Goal: Task Accomplishment & Management: Complete application form

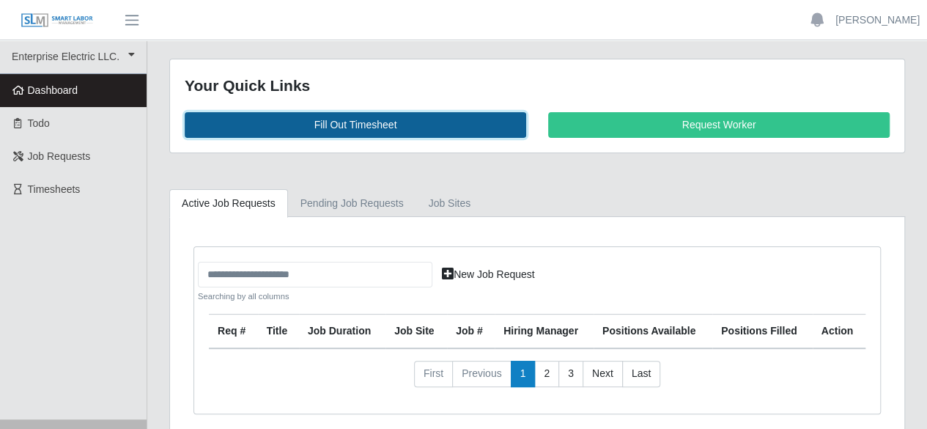
click at [375, 122] on link "Fill Out Timesheet" at bounding box center [356, 125] width 342 height 26
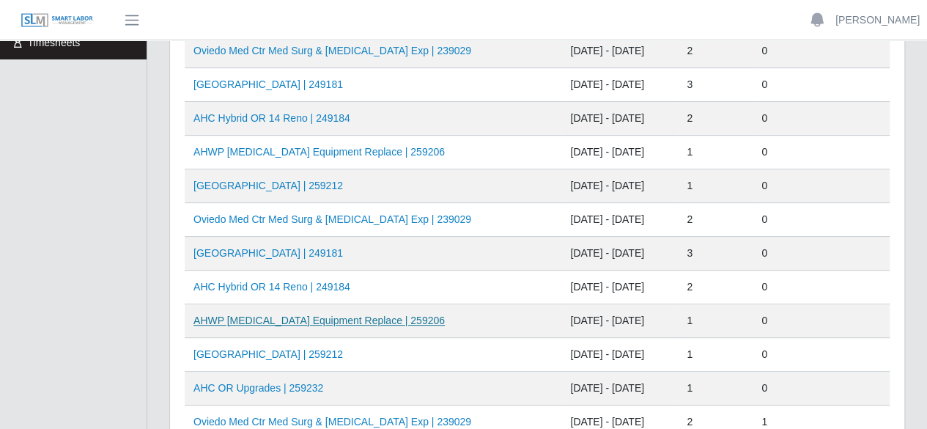
scroll to position [220, 0]
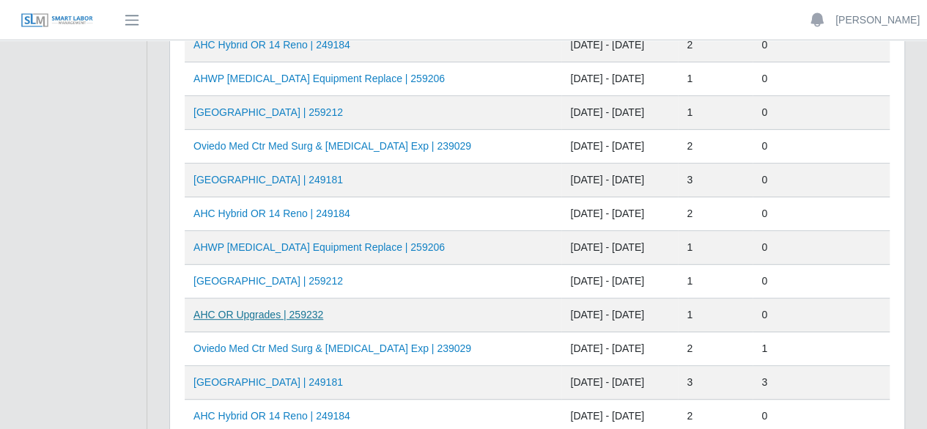
click at [298, 316] on link "AHC OR Upgrades | 259232" at bounding box center [259, 315] width 130 height 12
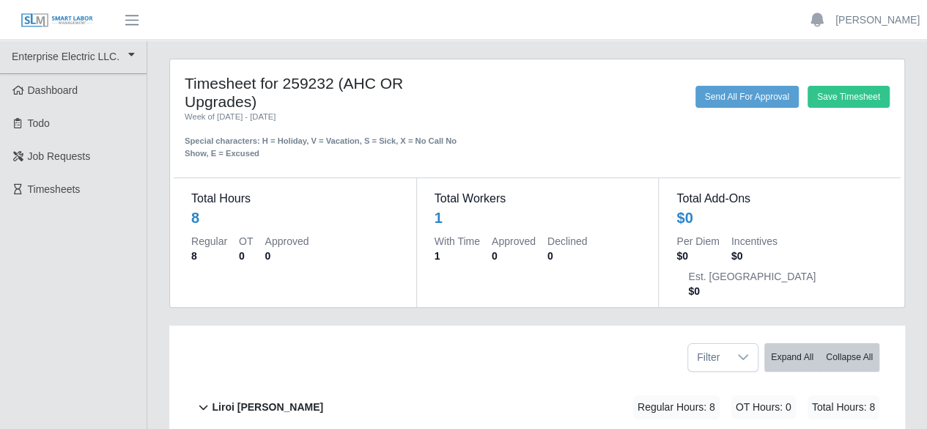
scroll to position [80, 0]
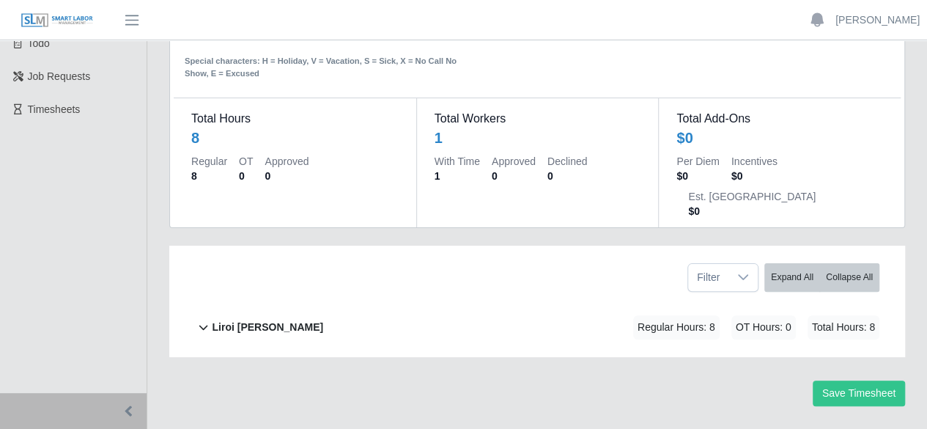
click at [274, 320] on b "Liroi [PERSON_NAME]" at bounding box center [267, 327] width 111 height 15
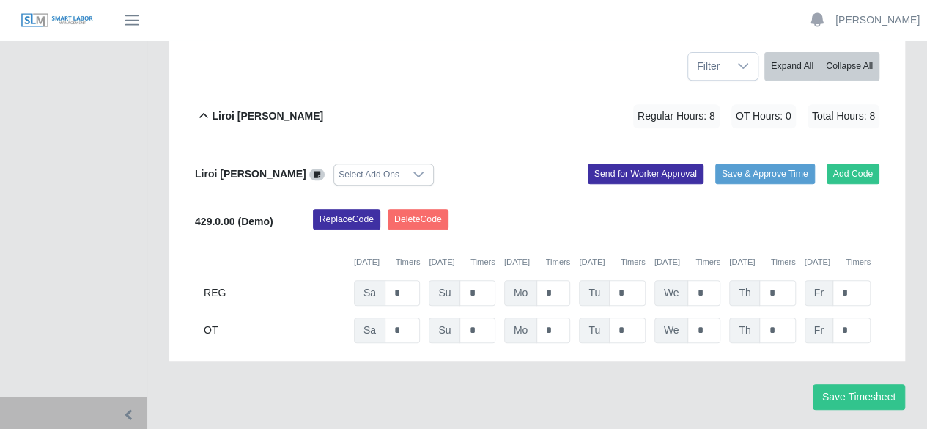
scroll to position [295, 0]
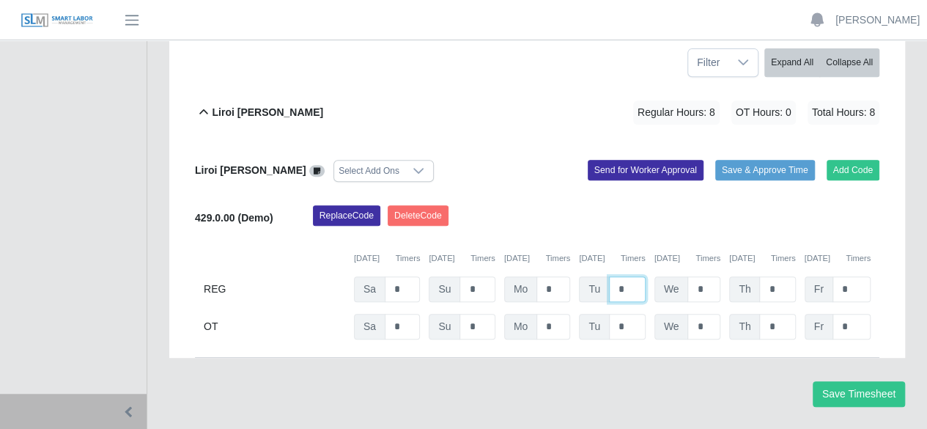
click at [633, 276] on input "*" at bounding box center [627, 289] width 37 height 26
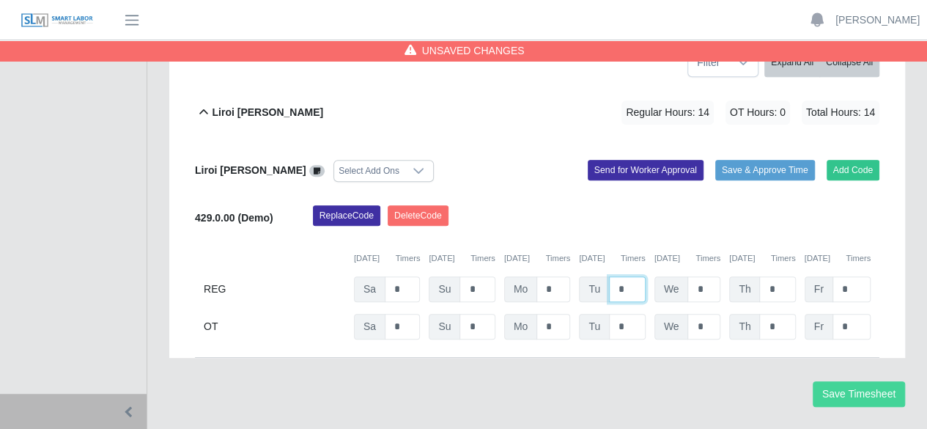
type input "*"
click at [848, 381] on button "Save Timesheet" at bounding box center [859, 394] width 92 height 26
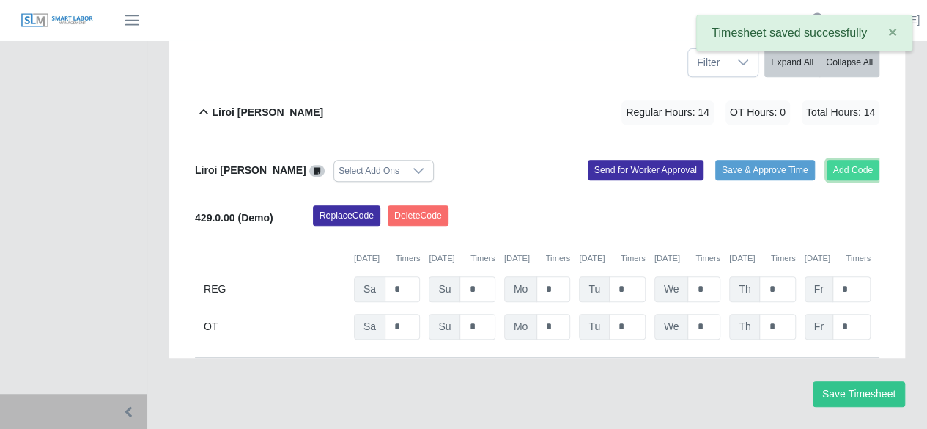
click at [853, 160] on button "Add Code" at bounding box center [854, 170] width 54 height 21
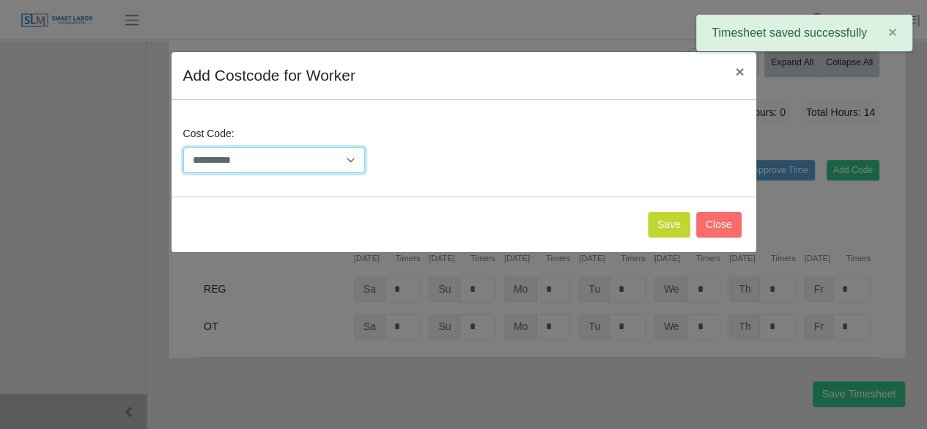
click at [342, 159] on select "**********" at bounding box center [274, 160] width 183 height 26
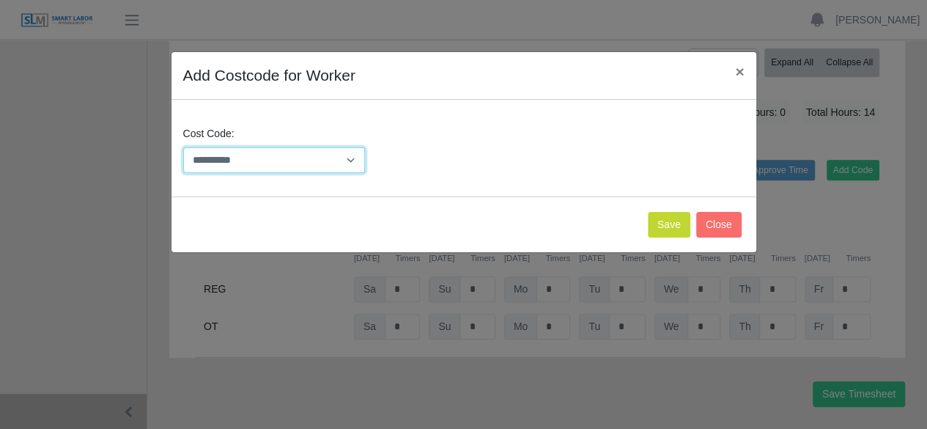
select select "**********"
click at [183, 147] on select "**********" at bounding box center [274, 160] width 183 height 26
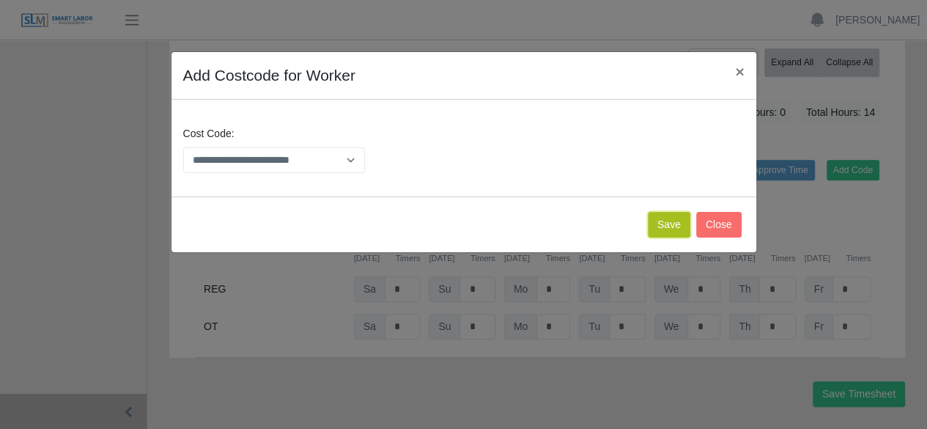
click at [661, 225] on button "Save" at bounding box center [669, 225] width 43 height 26
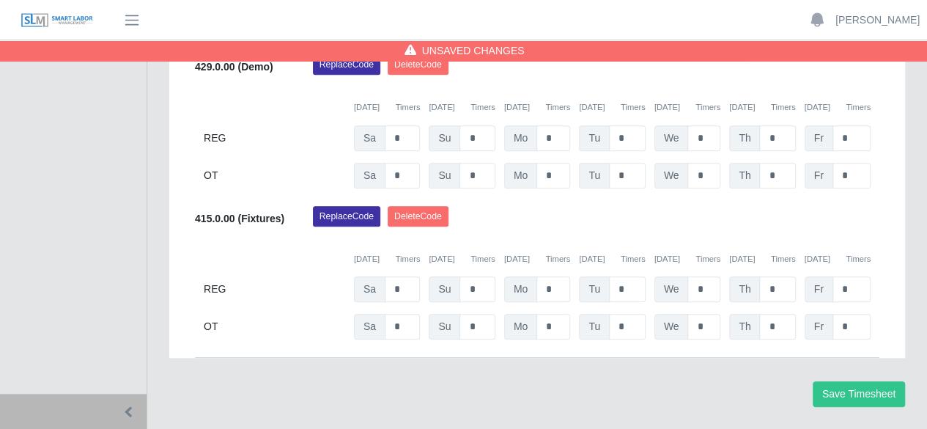
scroll to position [372, 0]
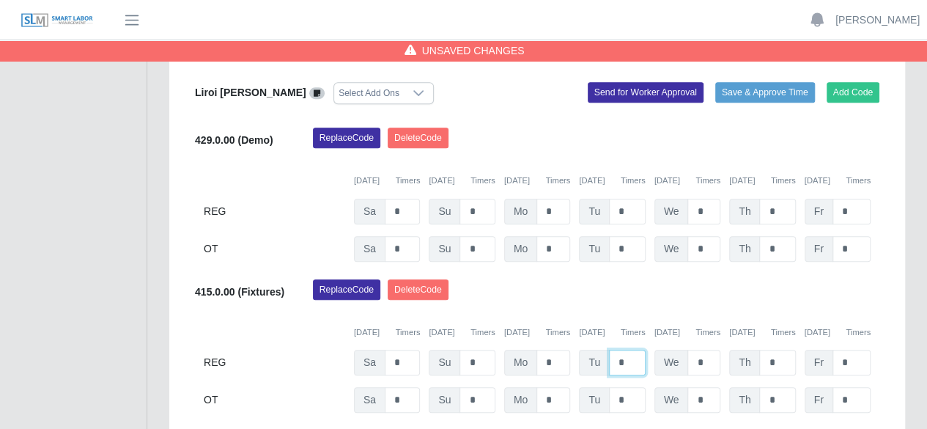
click at [636, 350] on input "*" at bounding box center [627, 363] width 37 height 26
type input "*"
click at [636, 262] on input "*" at bounding box center [627, 249] width 37 height 26
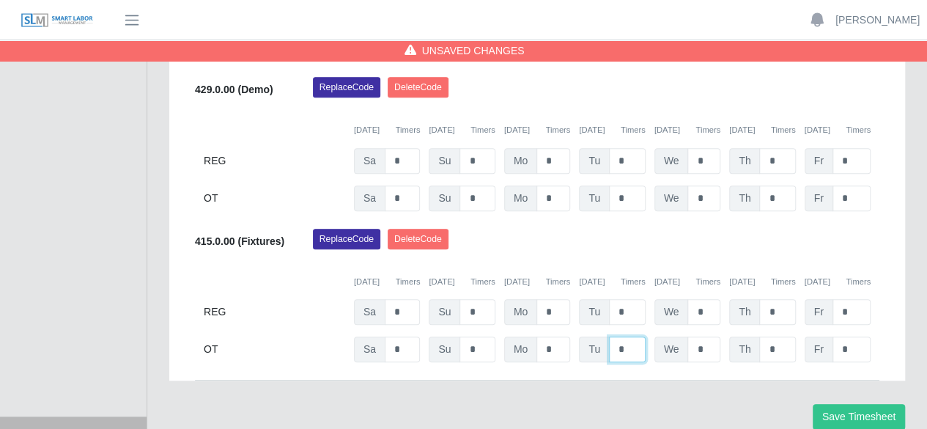
scroll to position [446, 0]
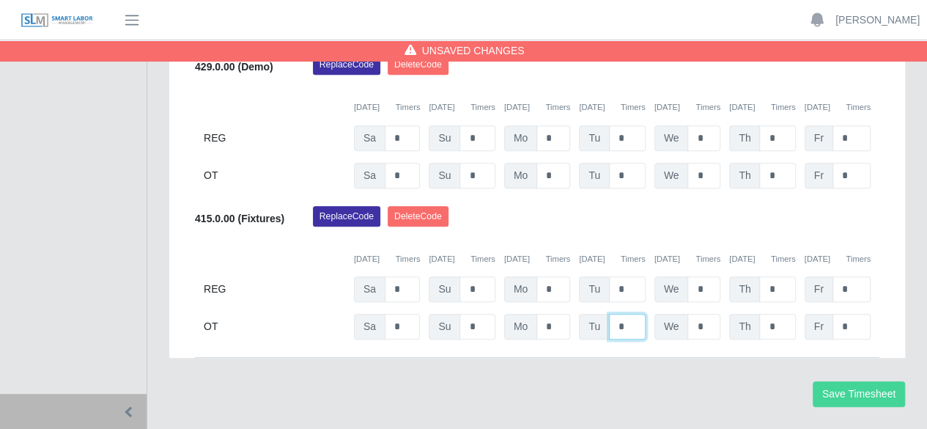
type input "*"
click at [861, 381] on button "Save Timesheet" at bounding box center [859, 394] width 92 height 26
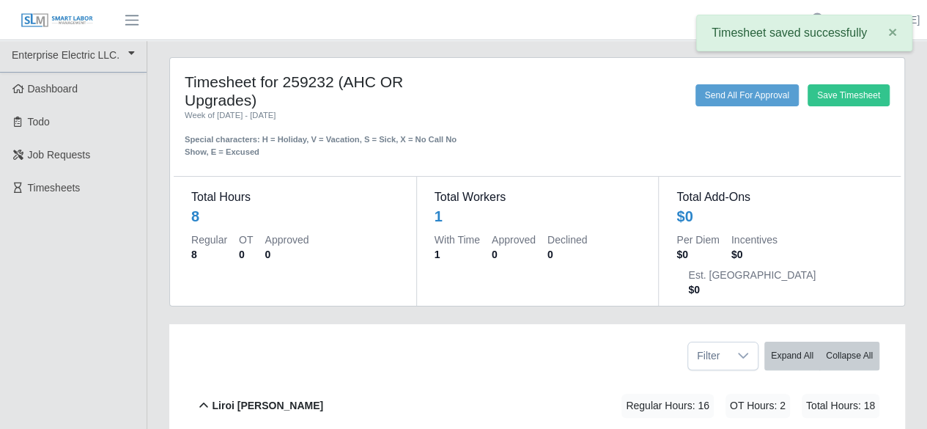
scroll to position [0, 0]
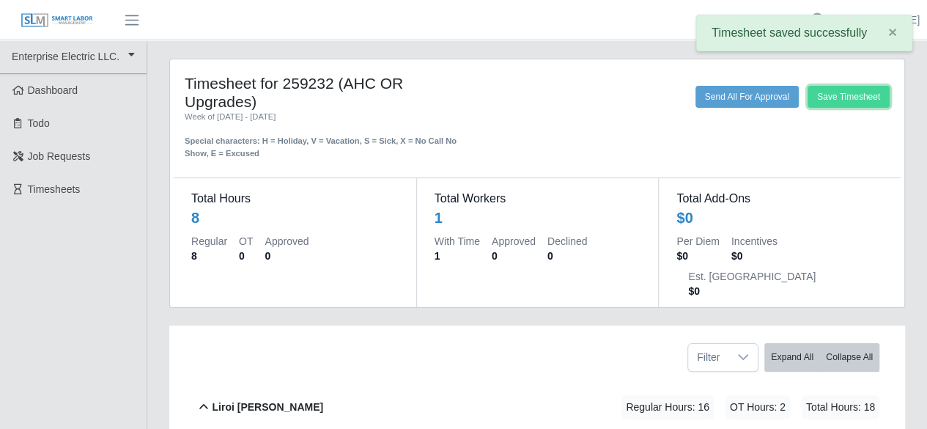
click at [850, 95] on button "Save Timesheet" at bounding box center [849, 97] width 82 height 22
